Goal: Transaction & Acquisition: Purchase product/service

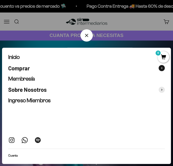
click at [31, 67] on button "Comprar" at bounding box center [86, 68] width 156 height 7
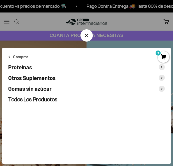
click at [33, 79] on span "Otros Suplementos" at bounding box center [31, 78] width 47 height 7
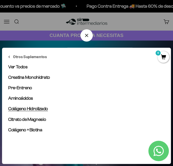
click at [31, 108] on span "Colágeno Hidrolizado" at bounding box center [28, 108] width 40 height 5
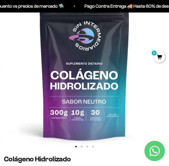
scroll to position [64, 0]
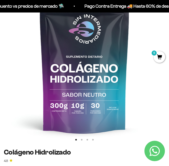
click at [128, 79] on img at bounding box center [84, 60] width 169 height 169
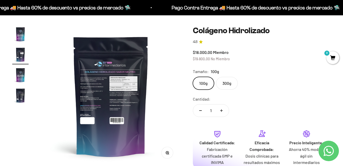
scroll to position [0, 0]
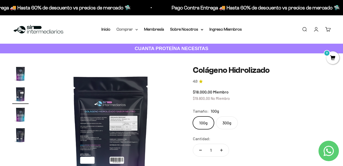
click at [133, 30] on summary "Comprar" at bounding box center [127, 29] width 21 height 7
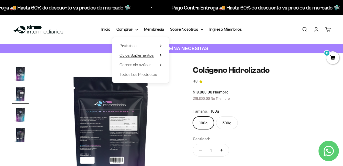
click at [141, 55] on span "Otros Suplementos" at bounding box center [137, 55] width 34 height 4
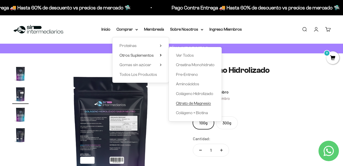
click at [172, 102] on span "Citrato de Magnesio" at bounding box center [193, 103] width 35 height 4
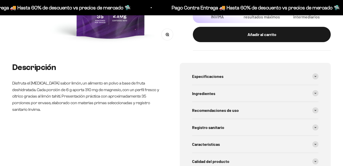
scroll to position [185, 0]
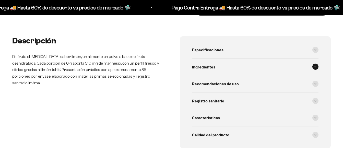
click at [315, 67] on icon at bounding box center [316, 66] width 2 height 1
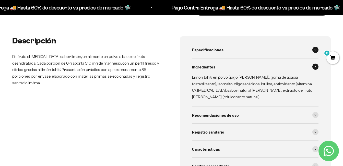
click at [250, 55] on div "Especificaciones" at bounding box center [255, 49] width 127 height 17
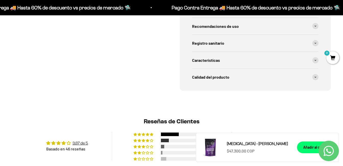
scroll to position [309, 0]
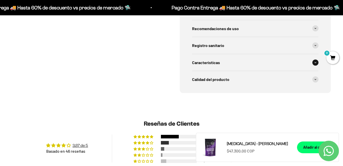
click at [282, 63] on div "Características" at bounding box center [255, 62] width 127 height 17
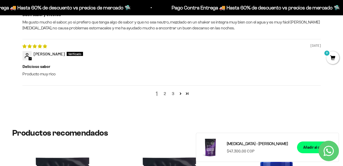
scroll to position [690, 0]
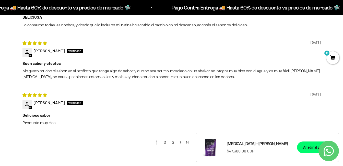
drag, startPoint x: 345, startPoint y: 14, endPoint x: 342, endPoint y: 94, distance: 79.8
click at [173, 140] on link "3" at bounding box center [173, 143] width 8 height 6
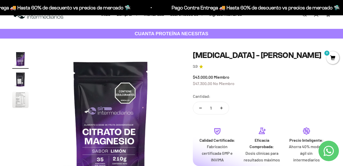
scroll to position [0, 0]
